Goal: Task Accomplishment & Management: Manage account settings

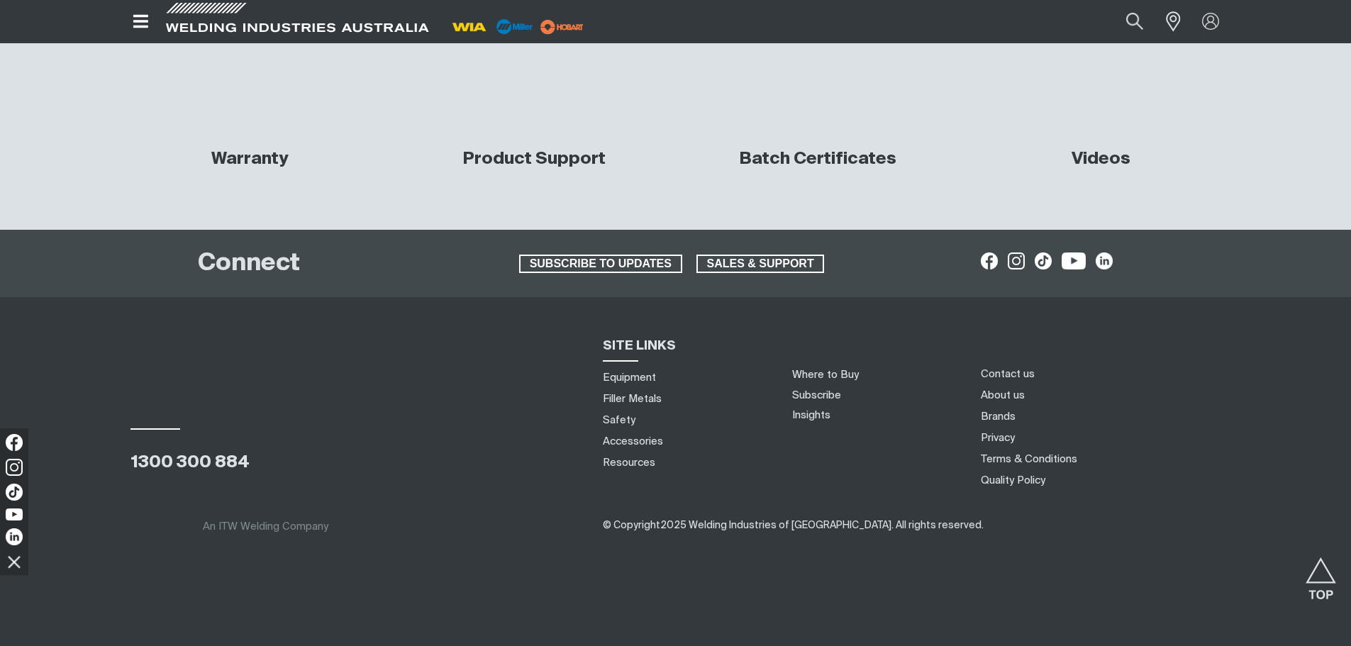
drag, startPoint x: 864, startPoint y: 73, endPoint x: 849, endPoint y: 328, distance: 255.0
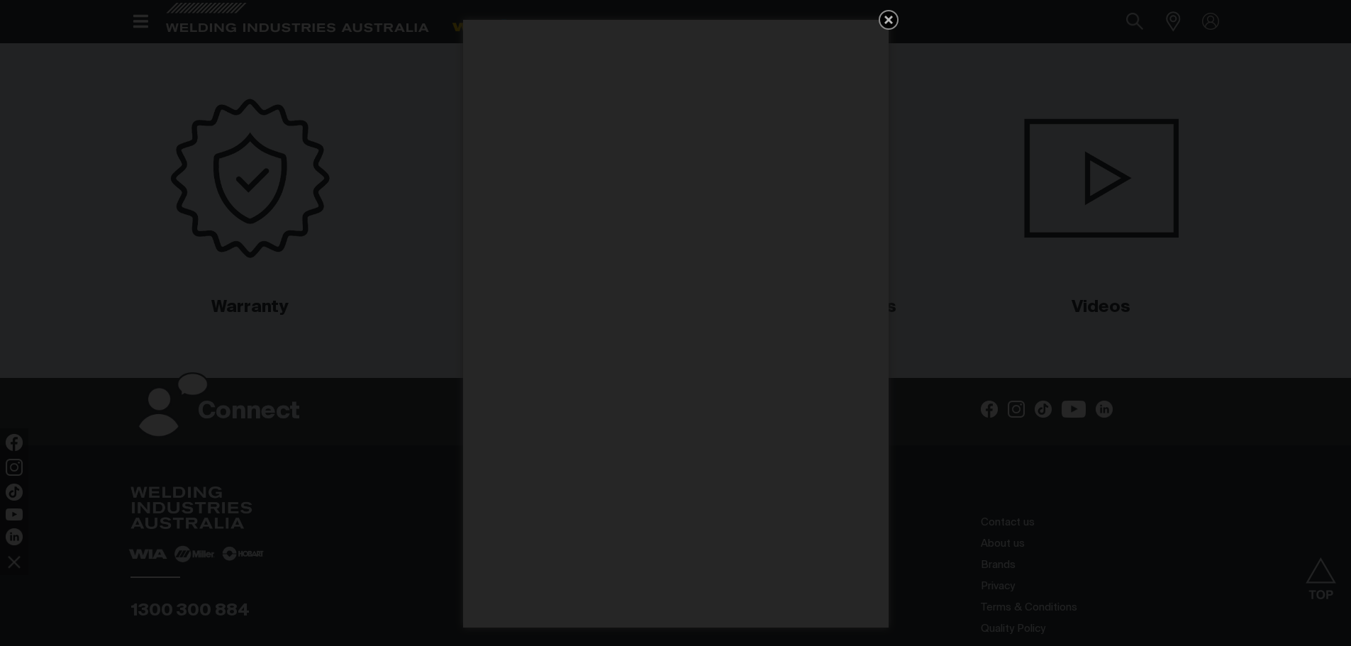
scroll to position [6593, 0]
click at [886, 16] on icon "Get 5 WIA Welding Guides Free!" at bounding box center [888, 20] width 9 height 9
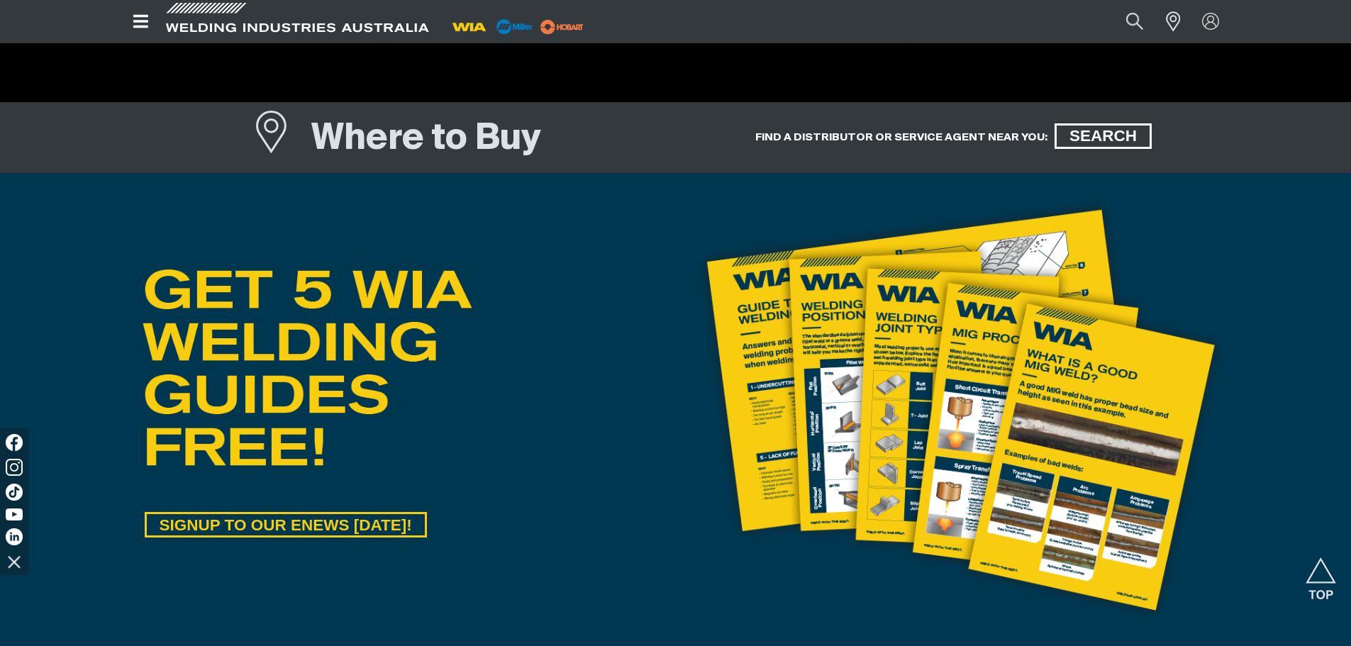
scroll to position [0, 0]
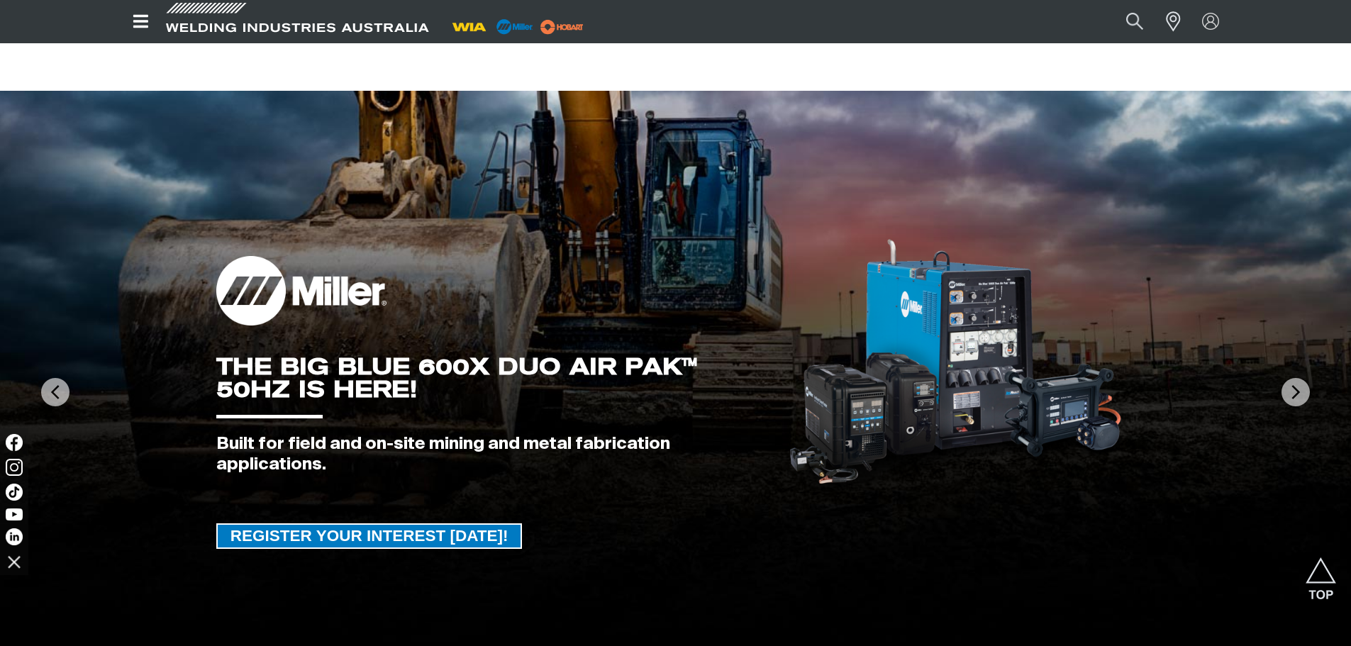
drag, startPoint x: 1048, startPoint y: 543, endPoint x: 1031, endPoint y: 301, distance: 243.1
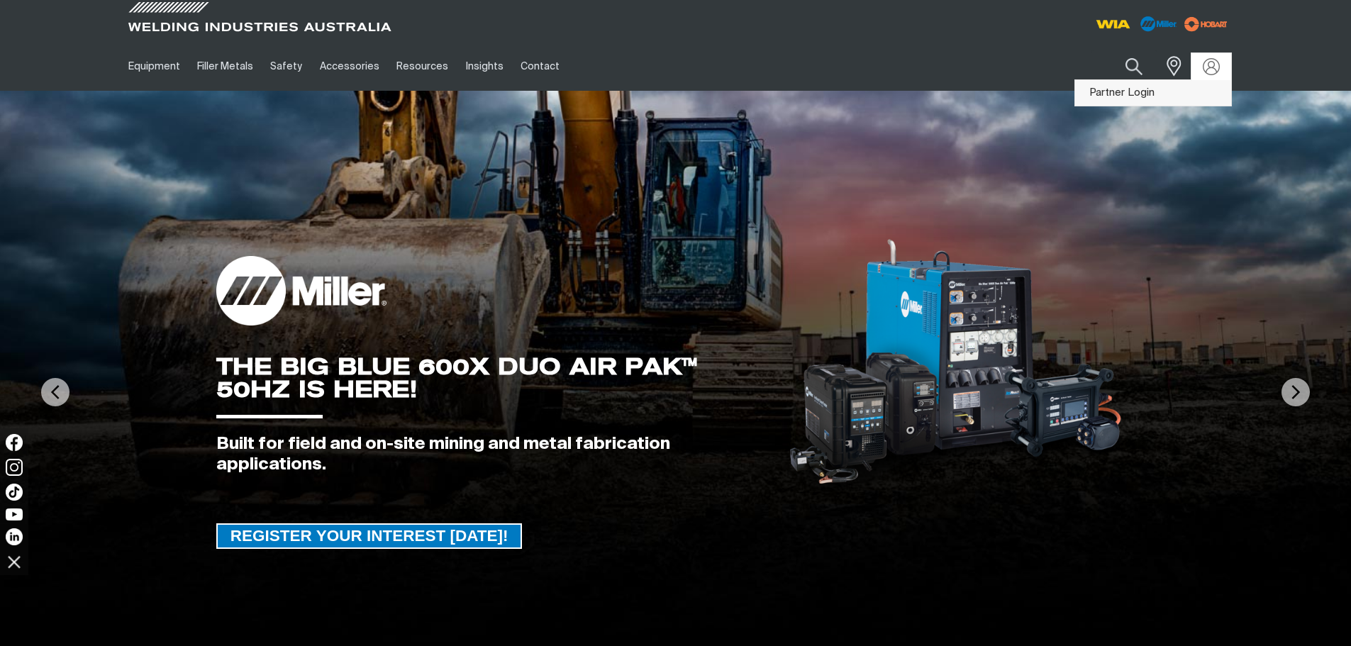
click at [1118, 87] on link "Partner Login" at bounding box center [1153, 93] width 156 height 26
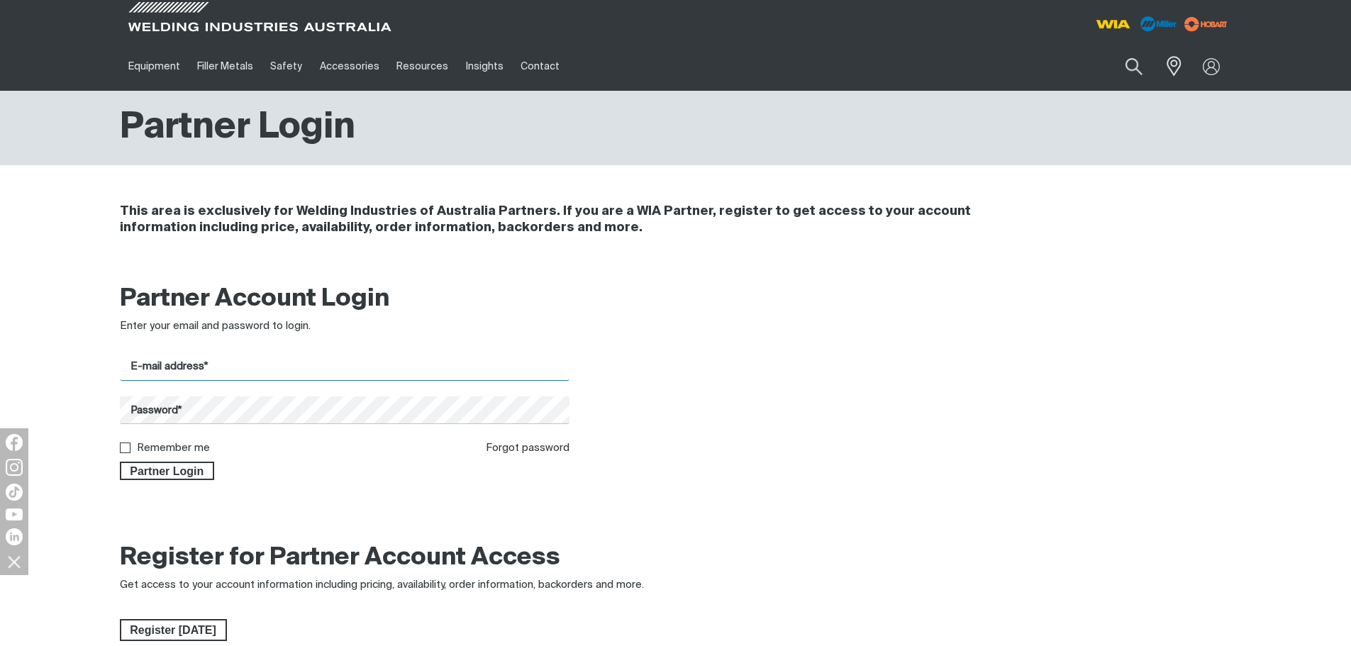
type input "[EMAIL_ADDRESS][DOMAIN_NAME]"
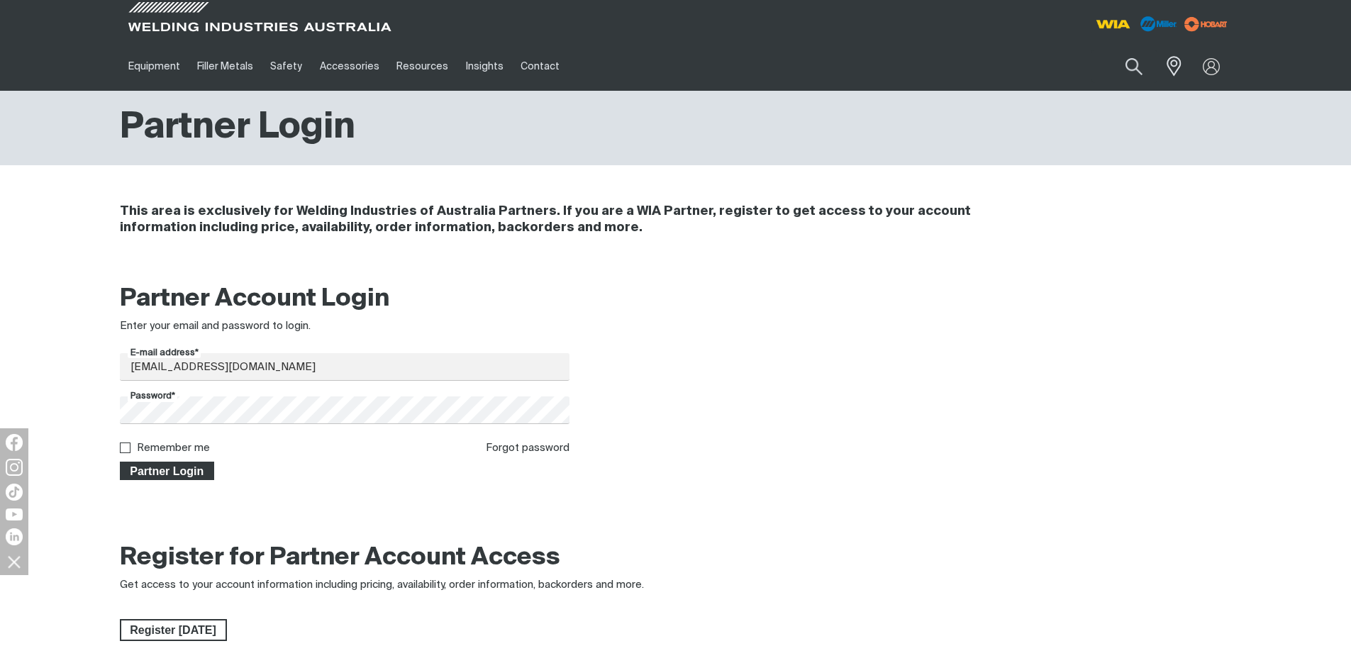
click at [159, 474] on span "Partner Login" at bounding box center [167, 471] width 92 height 18
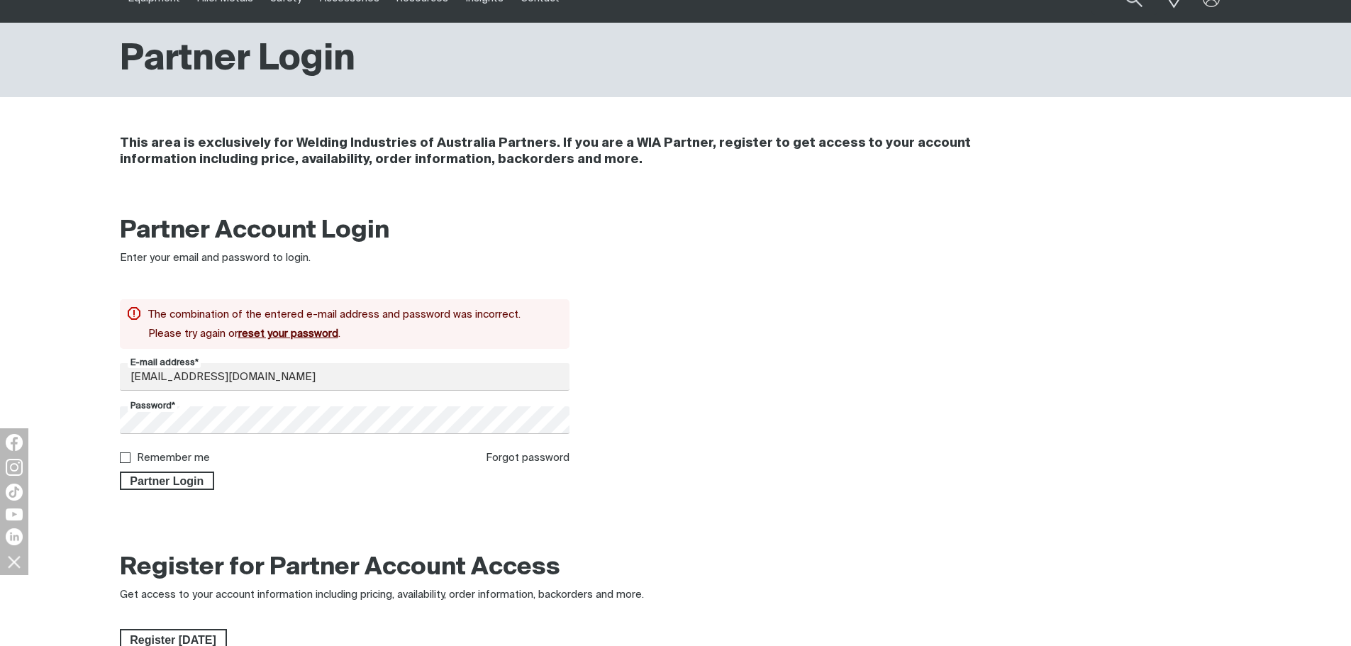
scroll to position [69, 0]
click at [127, 450] on div "Remember me" at bounding box center [165, 458] width 90 height 16
click at [128, 461] on input "Remember me" at bounding box center [124, 456] width 9 height 9
checkbox input "true"
click at [165, 479] on span "Partner Login" at bounding box center [167, 480] width 92 height 18
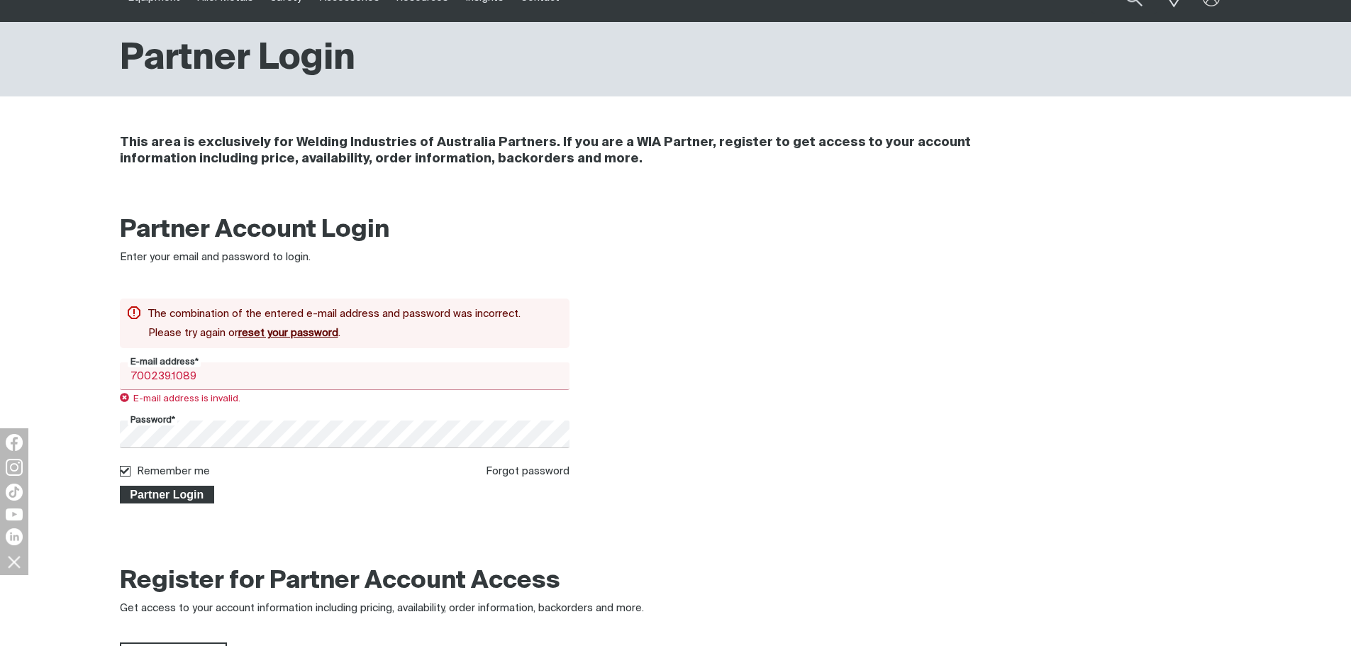
click at [174, 491] on span "Partner Login" at bounding box center [167, 495] width 92 height 18
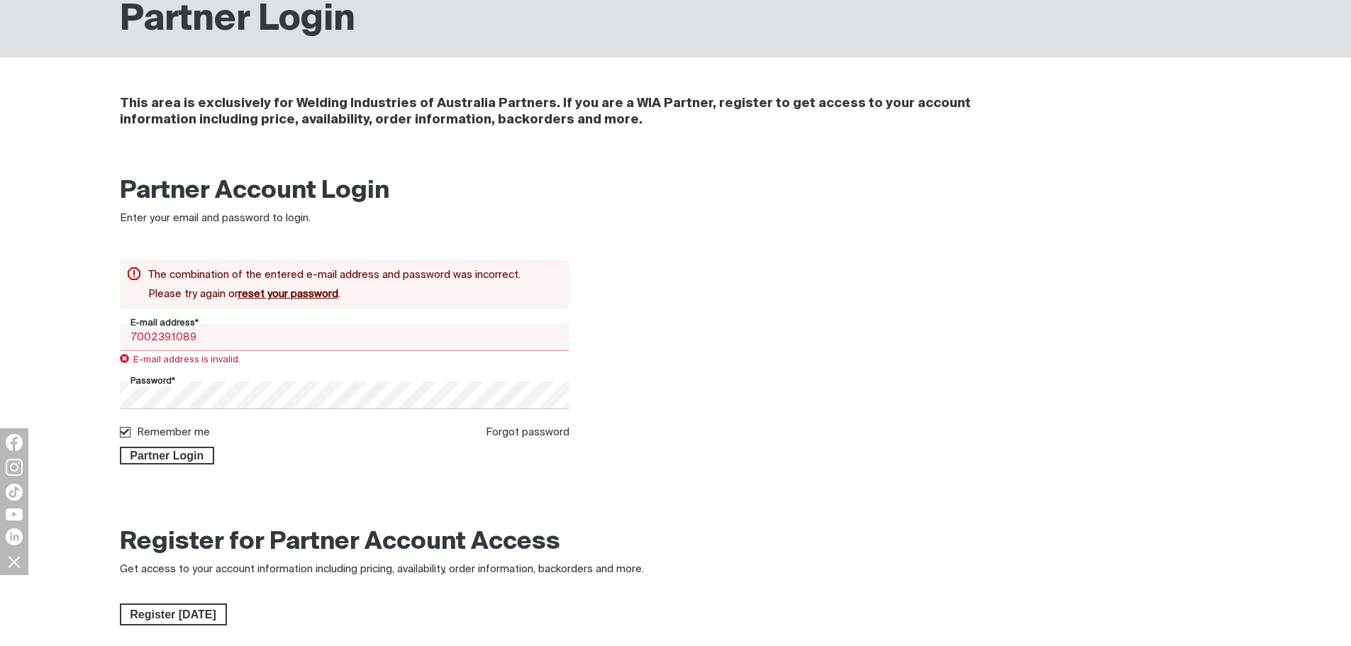
scroll to position [122, 0]
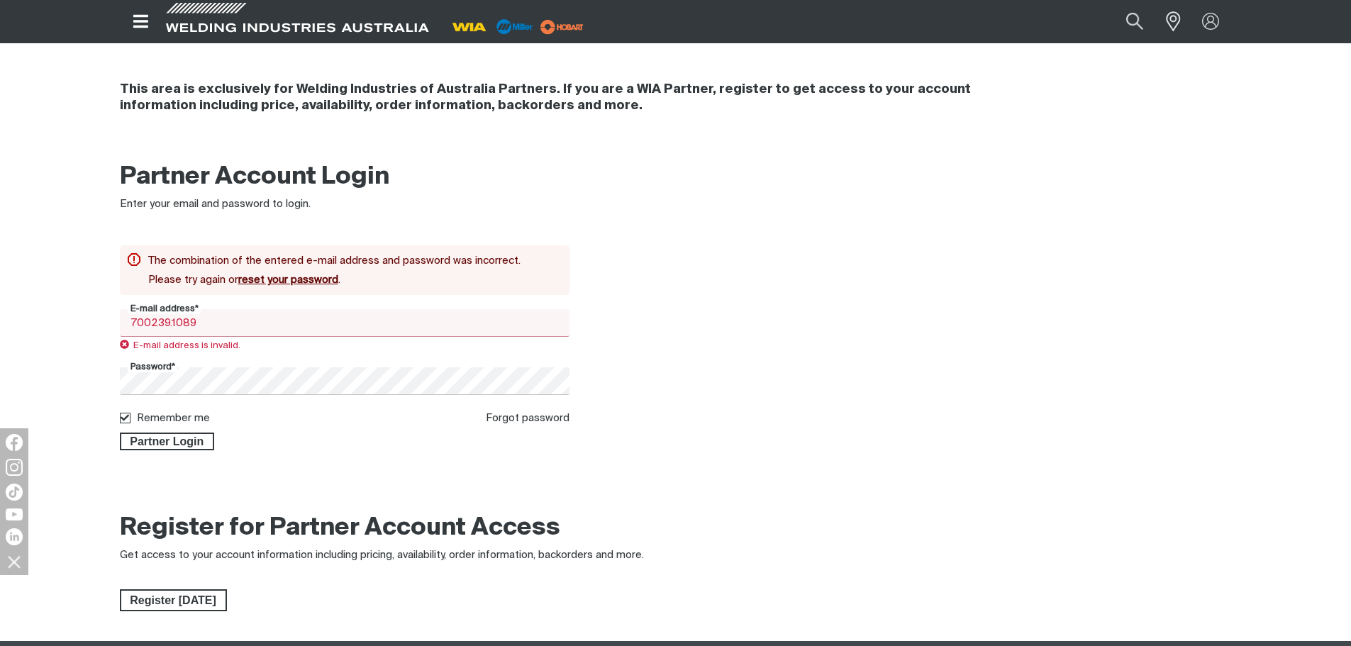
type input "[EMAIL_ADDRESS][DOMAIN_NAME]"
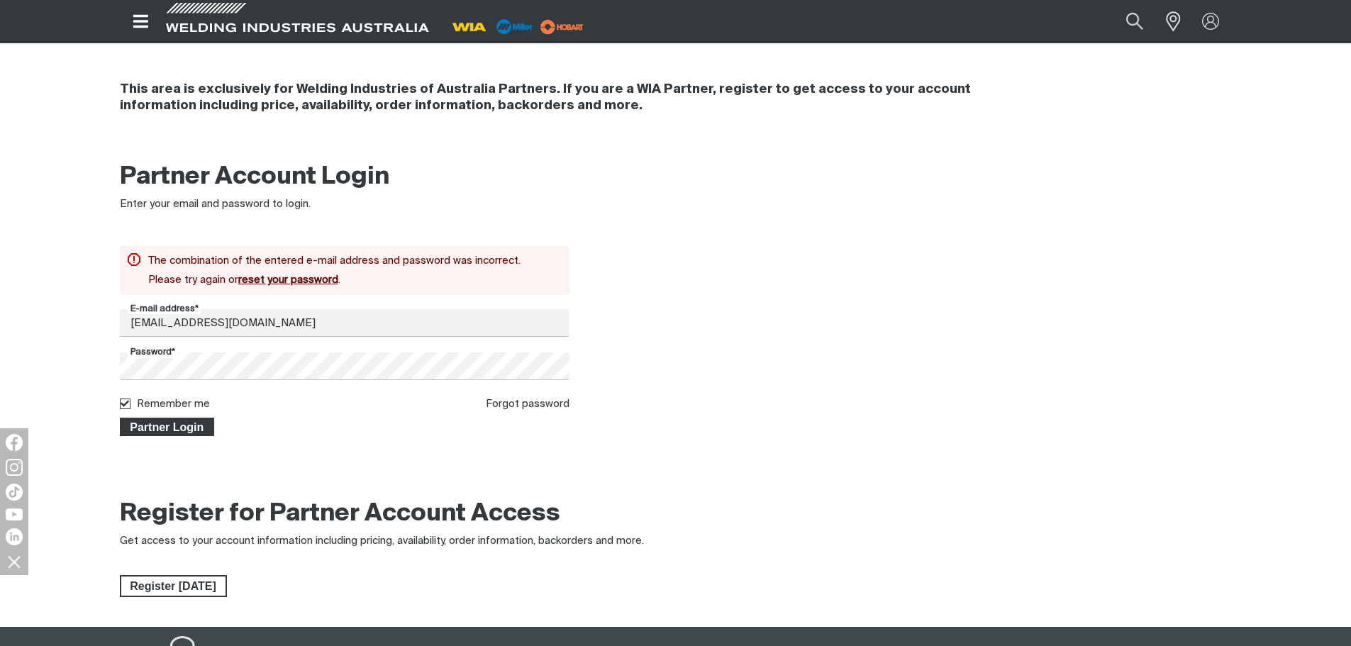
click at [172, 429] on span "Partner Login" at bounding box center [167, 427] width 92 height 18
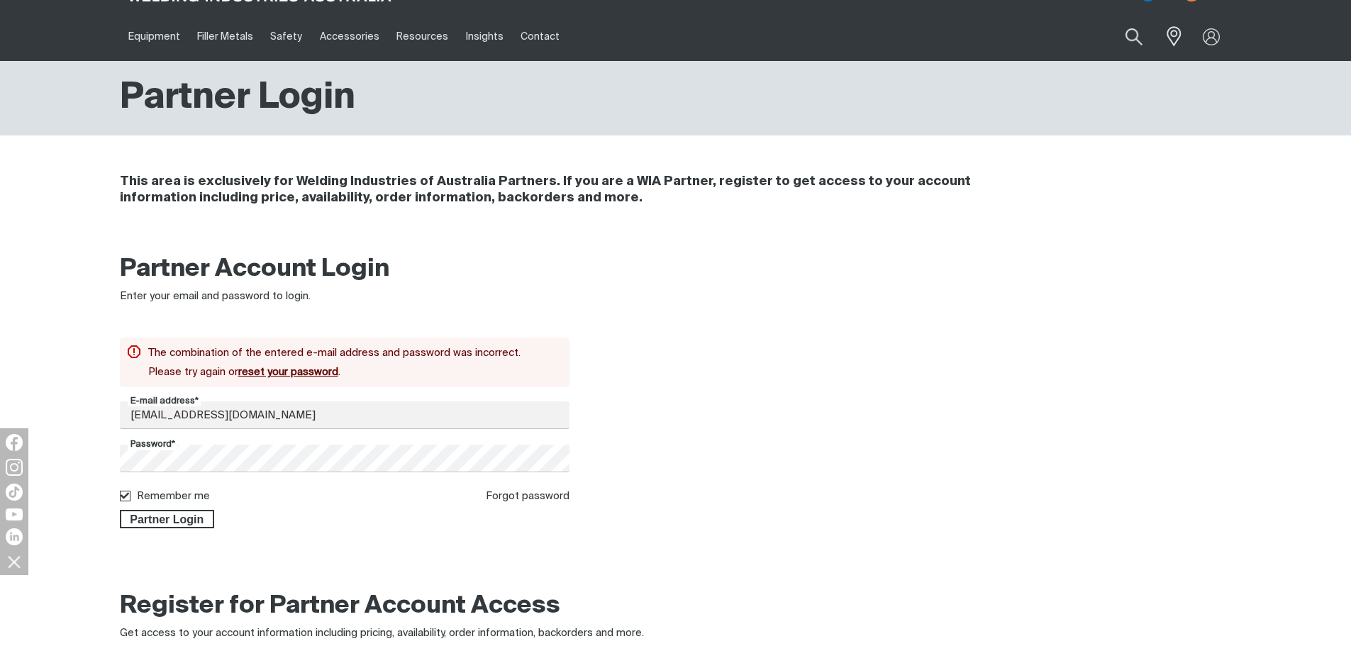
scroll to position [0, 0]
